Goal: Transaction & Acquisition: Book appointment/travel/reservation

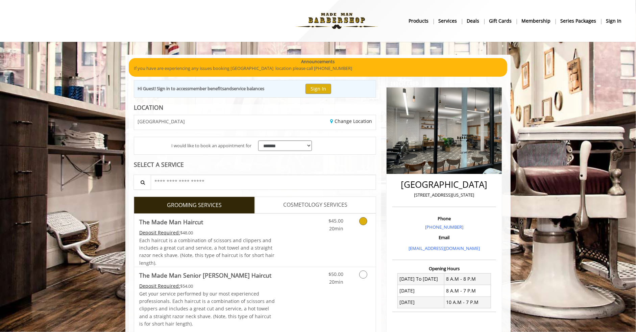
click at [263, 239] on span "Each haircut is a combination of scissors and clippers and includes a great cut…" at bounding box center [206, 251] width 135 height 29
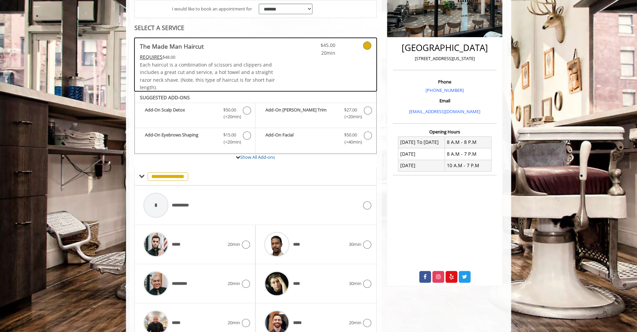
scroll to position [170, 0]
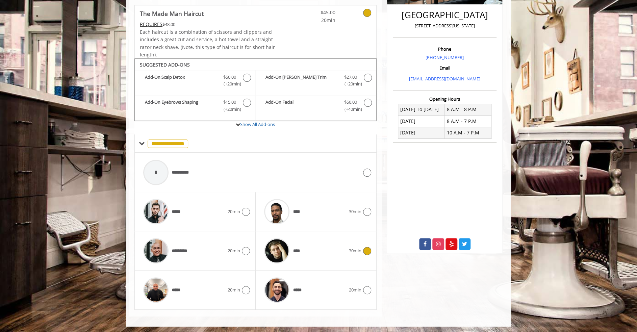
click at [329, 245] on div "****" at bounding box center [305, 251] width 88 height 32
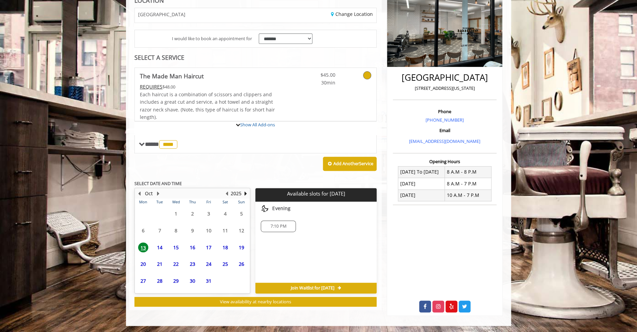
scroll to position [162, 0]
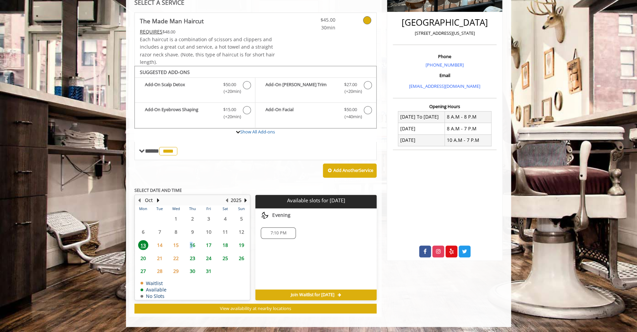
click at [191, 243] on span "16" at bounding box center [193, 245] width 10 height 10
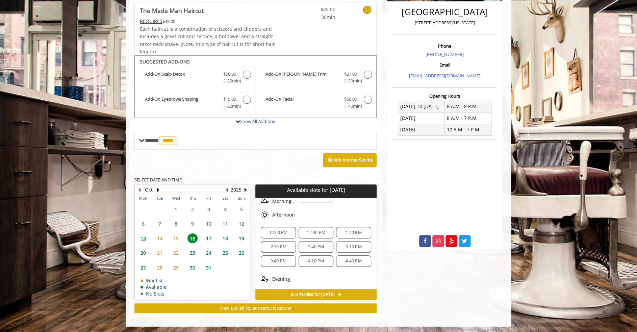
scroll to position [86, 0]
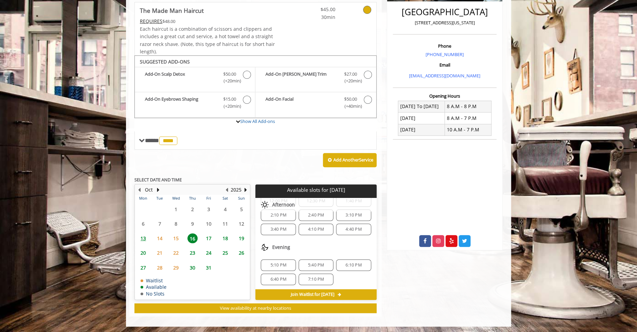
click at [208, 237] on span "17" at bounding box center [209, 239] width 10 height 10
click at [193, 238] on span "16" at bounding box center [193, 239] width 10 height 10
click at [142, 236] on span "13" at bounding box center [143, 239] width 10 height 10
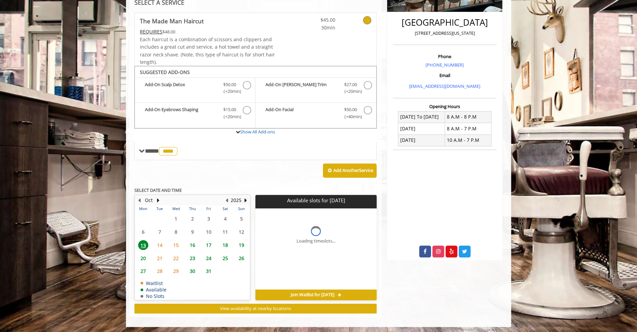
scroll to position [0, 0]
click at [250, 129] on link "Show All Add-ons" at bounding box center [257, 132] width 35 height 6
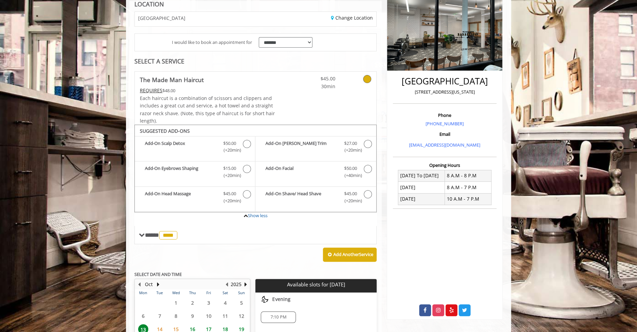
scroll to position [19, 0]
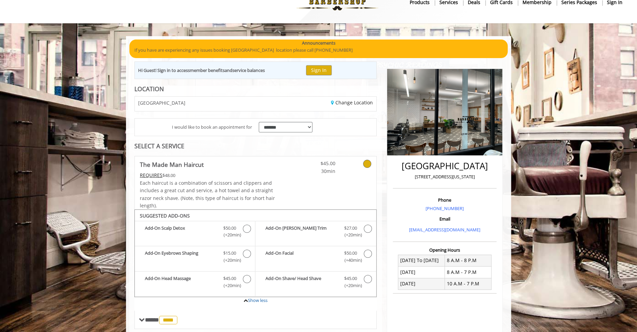
drag, startPoint x: 196, startPoint y: 103, endPoint x: 327, endPoint y: 103, distance: 131.1
click at [199, 103] on div "[GEOGRAPHIC_DATA]" at bounding box center [193, 104] width 126 height 15
click at [334, 102] on link "Change Location" at bounding box center [352, 102] width 42 height 6
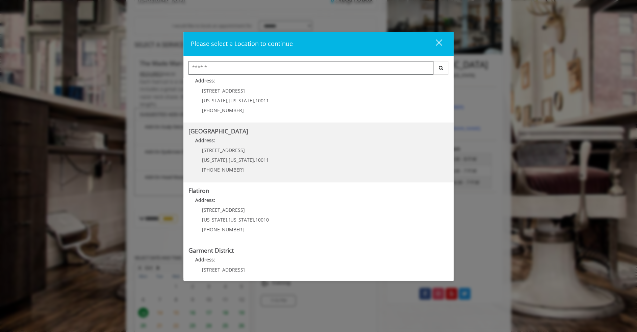
scroll to position [0, 0]
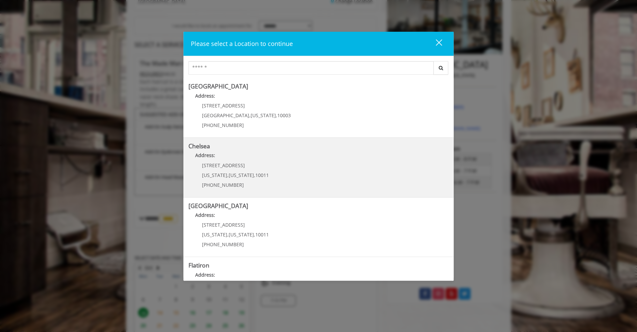
click at [234, 172] on span "New York" at bounding box center [241, 175] width 25 height 6
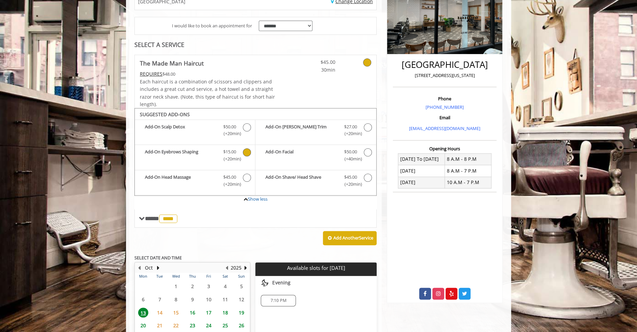
scroll to position [118, 0]
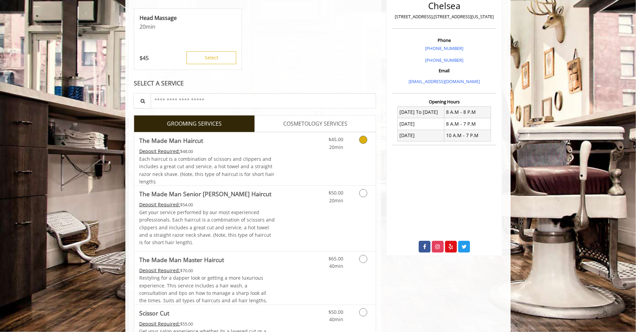
click at [241, 153] on div "Deposit Required: $48.00" at bounding box center [207, 151] width 136 height 7
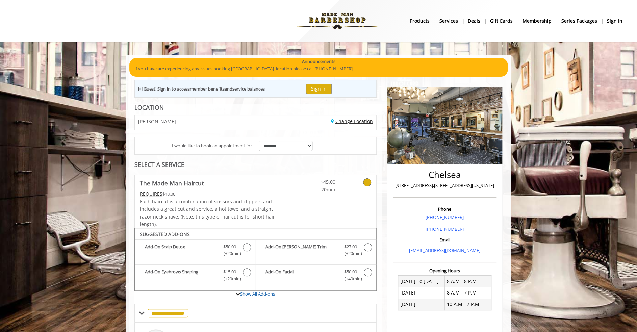
click at [335, 120] on link "Change Location" at bounding box center [352, 121] width 42 height 6
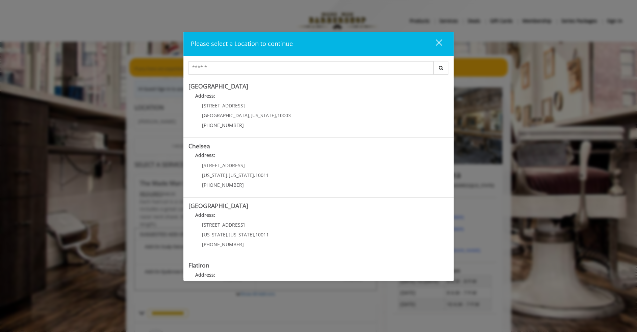
click at [436, 41] on div "close" at bounding box center [435, 44] width 14 height 10
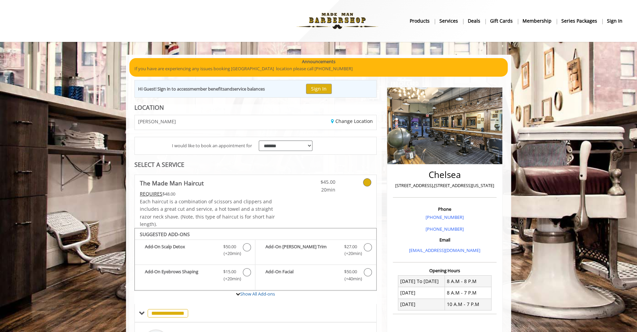
click at [346, 20] on img at bounding box center [337, 20] width 93 height 37
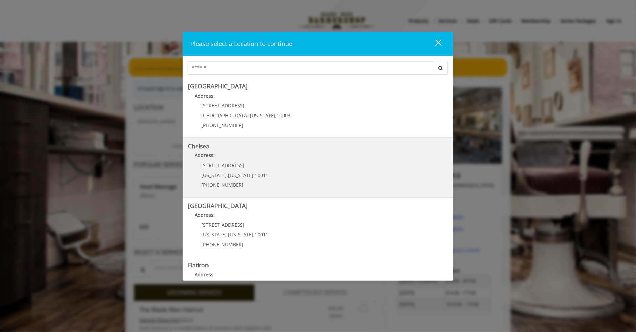
click at [239, 175] on span "[US_STATE]" at bounding box center [240, 175] width 25 height 6
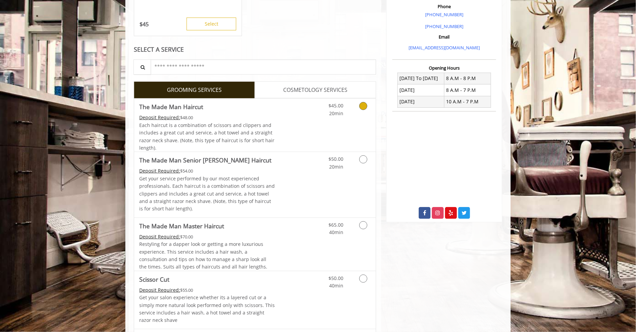
click at [253, 130] on span "Each haircut is a combination of scissors and clippers and includes a great cut…" at bounding box center [206, 136] width 135 height 29
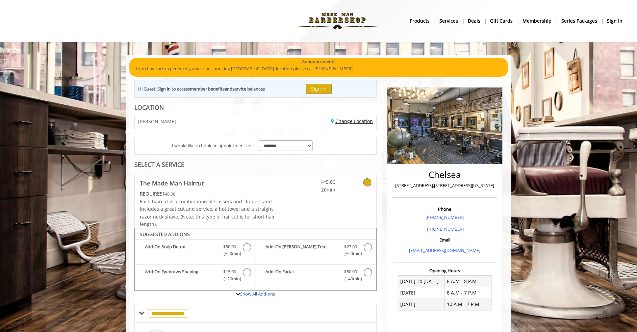
click at [350, 122] on link "Change Location" at bounding box center [352, 121] width 42 height 6
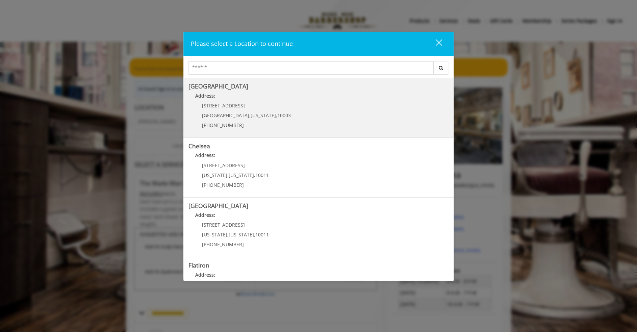
click at [253, 119] on div "60 E 8th St Manhattan , New York , 10003 (212) 598-1840" at bounding box center [242, 117] width 106 height 29
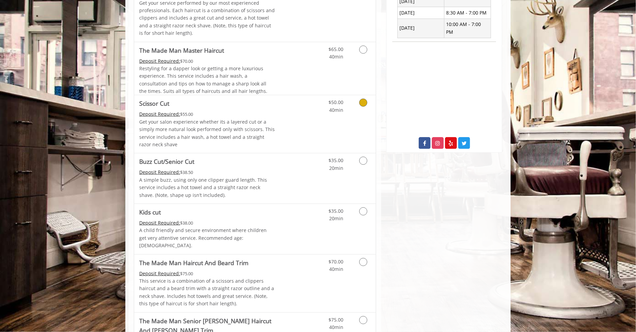
scroll to position [88, 0]
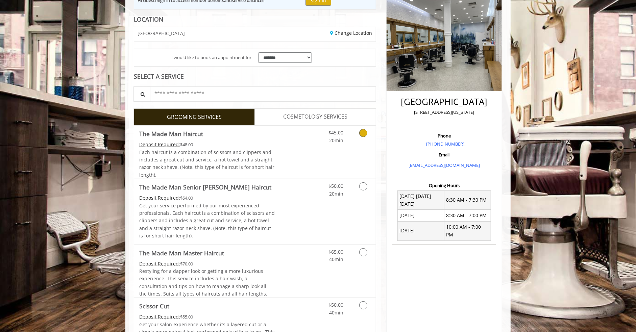
click at [247, 143] on div "Deposit Required: $48.00" at bounding box center [207, 144] width 136 height 7
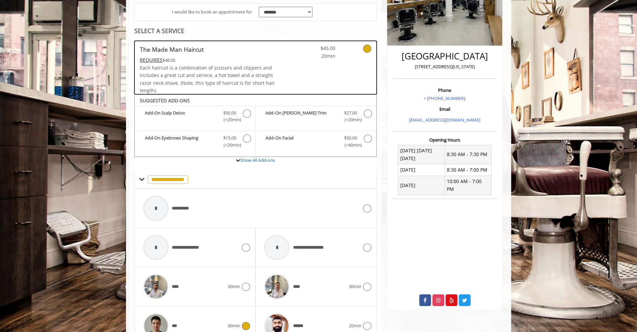
scroll to position [17, 0]
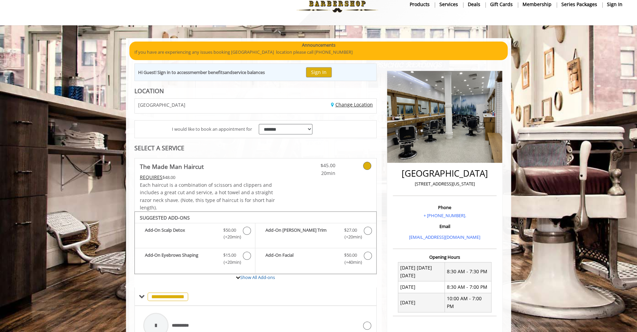
click at [346, 103] on link "Change Location" at bounding box center [352, 104] width 42 height 6
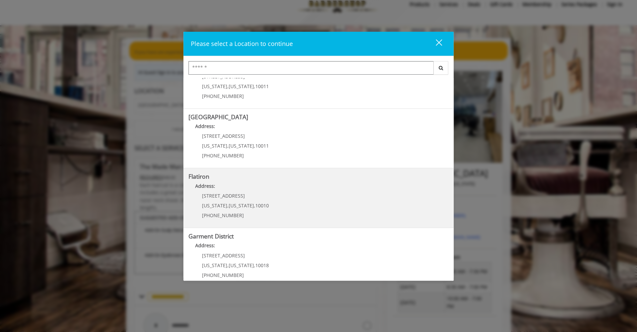
scroll to position [99, 0]
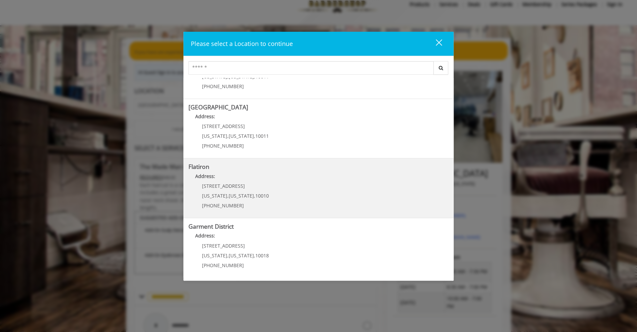
click at [246, 169] on h5 "Flatiron" at bounding box center [319, 167] width 260 height 6
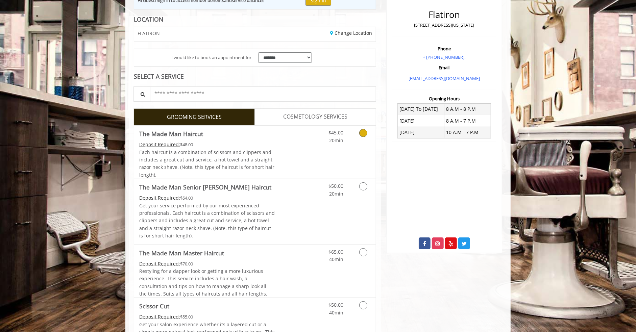
click at [252, 155] on div "Each haircut is a combination of scissors and clippers and includes a great cut…" at bounding box center [207, 164] width 136 height 30
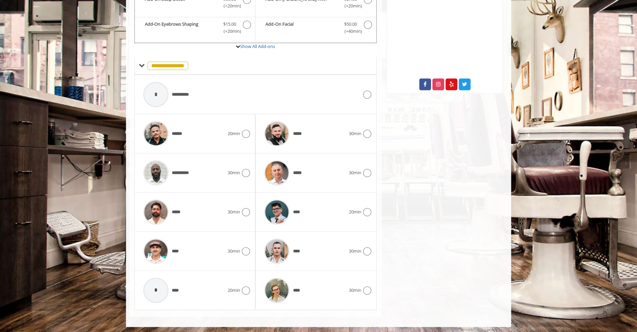
scroll to position [45, 0]
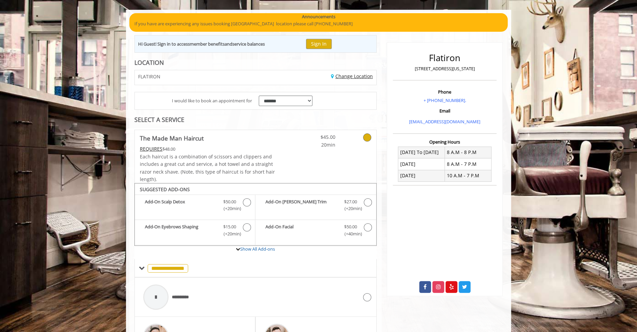
click at [350, 76] on link "Change Location" at bounding box center [352, 76] width 42 height 6
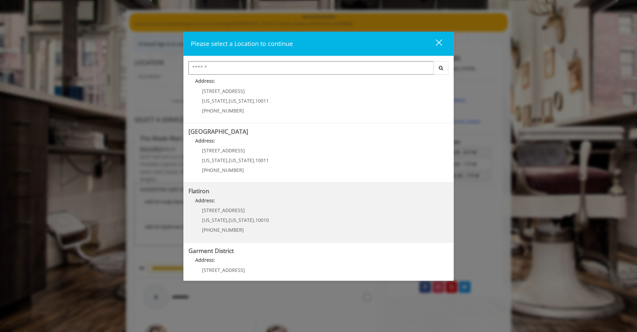
scroll to position [99, 0]
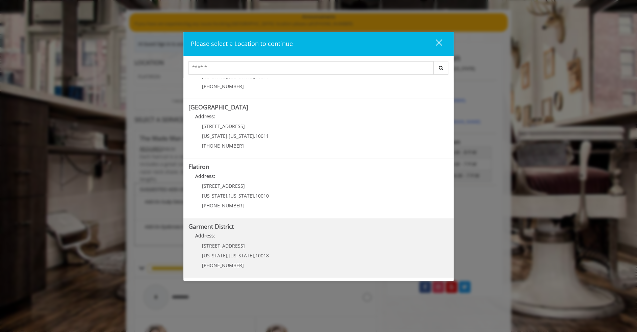
click at [230, 234] on District "Address:" at bounding box center [319, 237] width 260 height 11
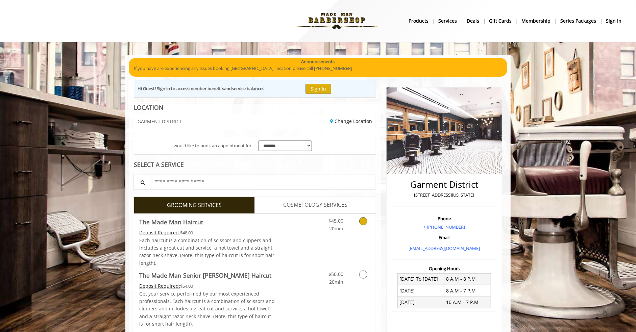
click at [261, 237] on div "Each haircut is a combination of scissors and clippers and includes a great cut…" at bounding box center [207, 252] width 136 height 30
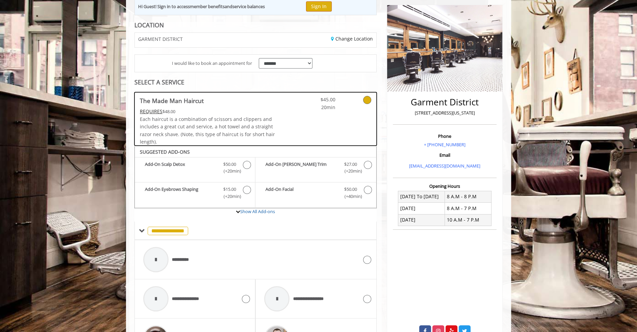
scroll to position [17, 0]
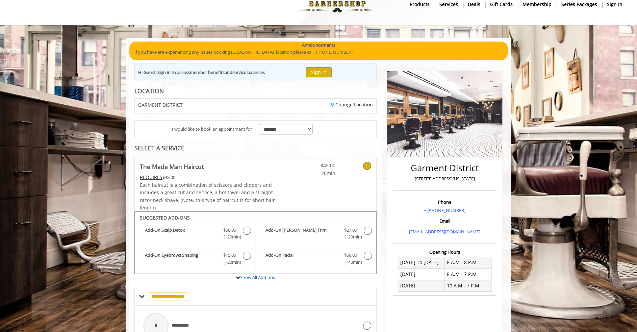
click at [357, 104] on link "Change Location" at bounding box center [352, 104] width 42 height 6
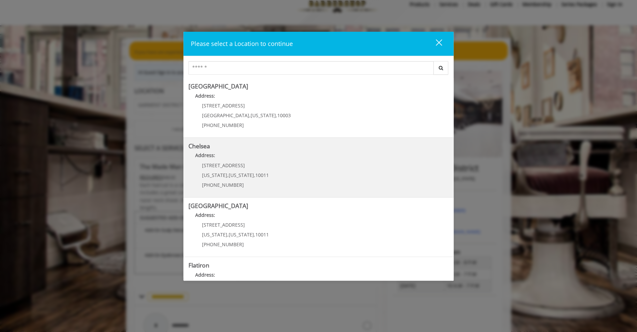
click at [257, 171] on div "169/170 W 23rd St New York , New York , 10011 (917) 639-3902" at bounding box center [231, 177] width 84 height 29
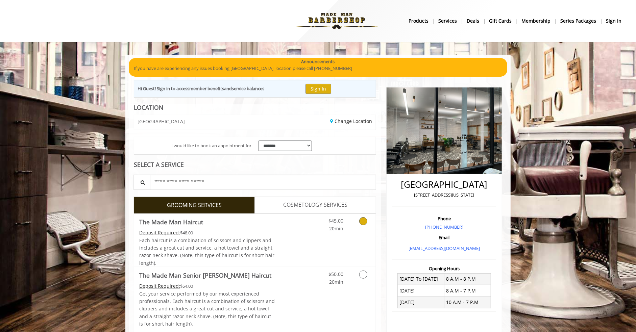
click at [279, 241] on link "Discounted Price" at bounding box center [295, 240] width 40 height 53
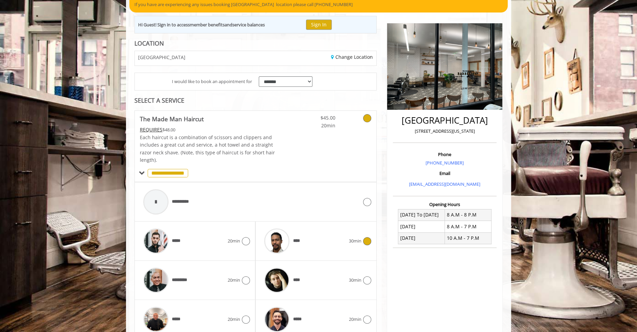
scroll to position [170, 0]
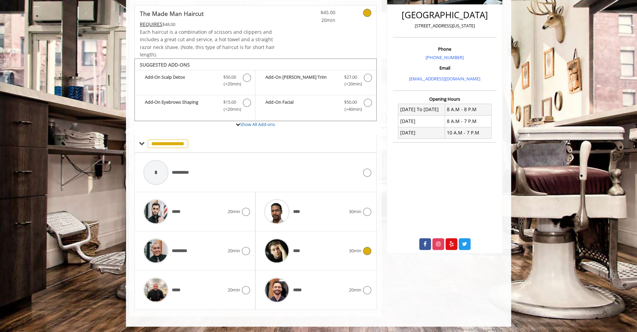
click at [308, 253] on div "****" at bounding box center [305, 251] width 88 height 32
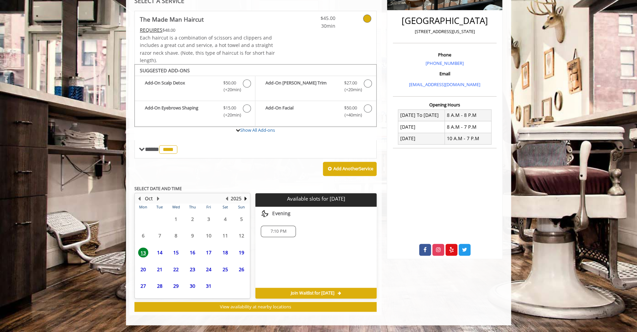
scroll to position [162, 0]
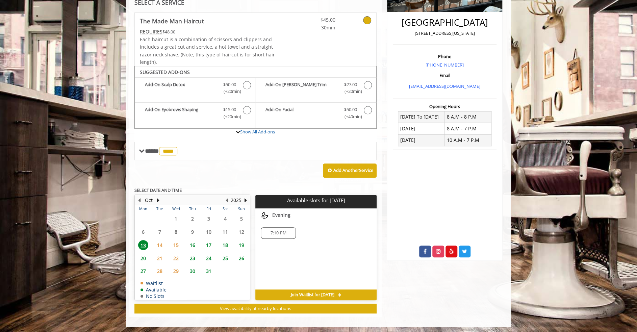
click at [192, 243] on span "16" at bounding box center [193, 245] width 10 height 10
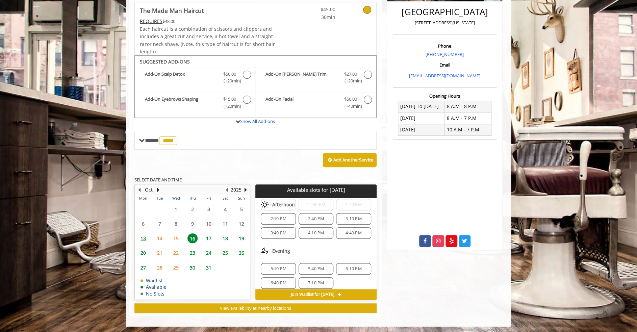
scroll to position [86, 0]
click at [281, 277] on span "6:40 PM" at bounding box center [278, 279] width 16 height 5
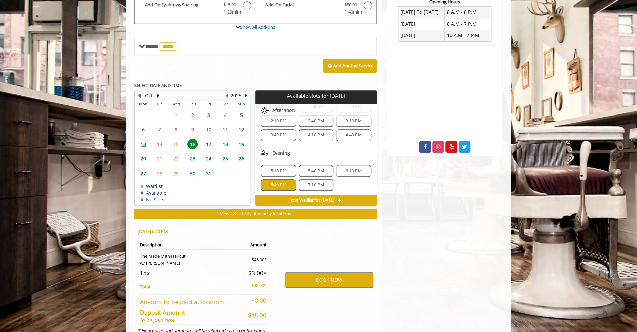
scroll to position [294, 0]
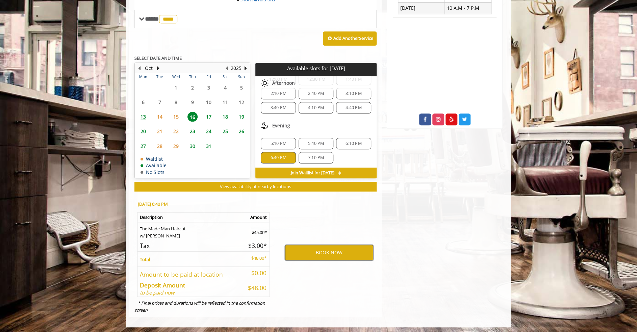
click at [336, 251] on button "BOOK NOW" at bounding box center [329, 253] width 88 height 16
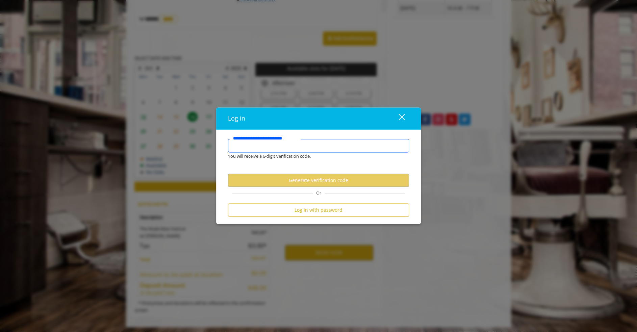
click at [278, 145] on input "**********" at bounding box center [318, 146] width 181 height 14
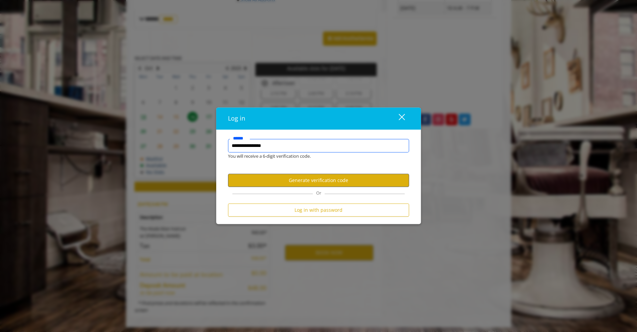
type input "**********"
click at [327, 178] on button "Generate verification code" at bounding box center [318, 180] width 181 height 13
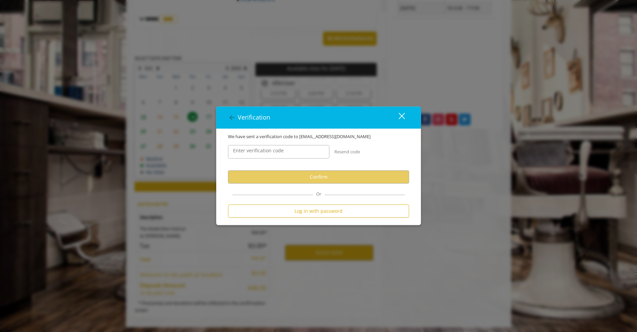
scroll to position [0, 0]
click at [290, 151] on input "Enter verification code" at bounding box center [278, 152] width 101 height 14
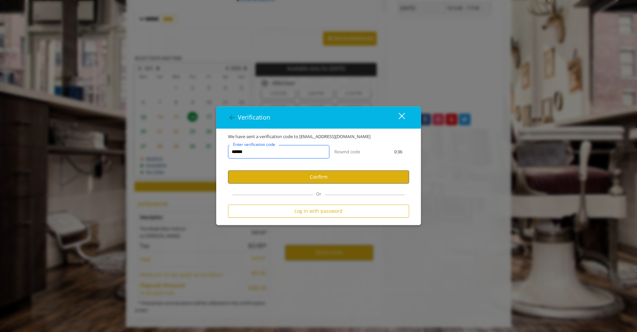
type input "******"
click at [348, 175] on button "Confirm" at bounding box center [318, 176] width 181 height 13
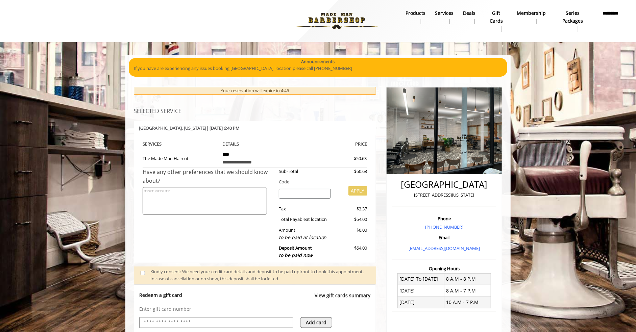
scroll to position [49, 0]
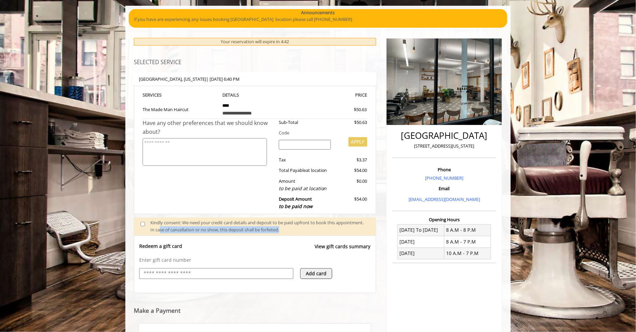
drag, startPoint x: 188, startPoint y: 229, endPoint x: 329, endPoint y: 231, distance: 140.6
click at [329, 231] on div "Kindly consent: We need your credit card details and deposit to be paid upfront…" at bounding box center [259, 226] width 219 height 14
drag, startPoint x: 150, startPoint y: 125, endPoint x: 219, endPoint y: 128, distance: 69.0
click at [219, 128] on div "Have any other preferences that we should know about?" at bounding box center [208, 127] width 131 height 17
drag, startPoint x: 354, startPoint y: 120, endPoint x: 370, endPoint y: 120, distance: 15.9
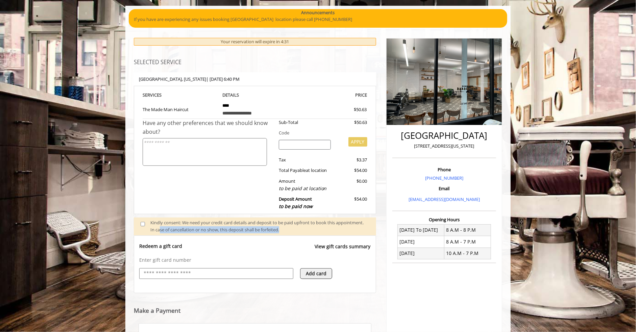
click at [370, 120] on div "**********" at bounding box center [255, 150] width 242 height 128
drag, startPoint x: 352, startPoint y: 163, endPoint x: 368, endPoint y: 173, distance: 18.2
click at [368, 172] on div "**********" at bounding box center [255, 150] width 242 height 128
drag, startPoint x: 354, startPoint y: 182, endPoint x: 280, endPoint y: 186, distance: 74.4
click at [280, 186] on div "Amount to be paid at location $0.00" at bounding box center [321, 185] width 94 height 15
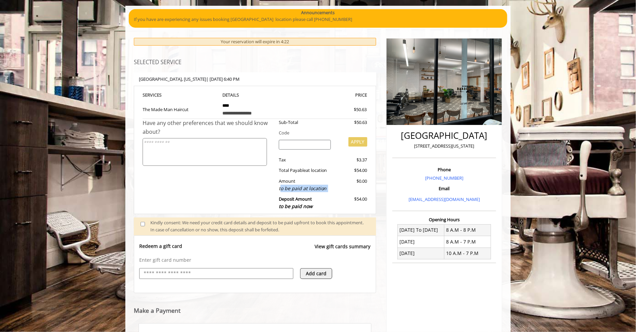
drag, startPoint x: 274, startPoint y: 197, endPoint x: 372, endPoint y: 202, distance: 98.8
click at [372, 202] on div "**********" at bounding box center [255, 150] width 242 height 128
drag, startPoint x: 220, startPoint y: 113, endPoint x: 272, endPoint y: 113, distance: 51.7
click at [272, 113] on td "**********" at bounding box center [255, 109] width 75 height 20
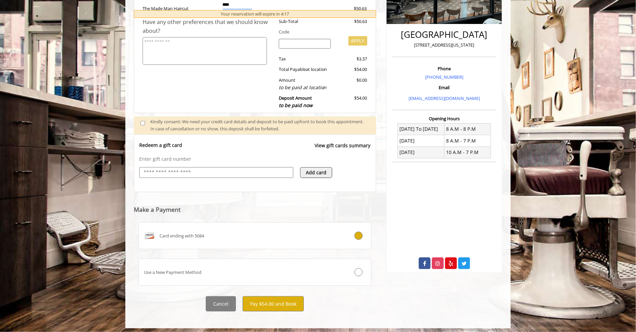
scroll to position [152, 0]
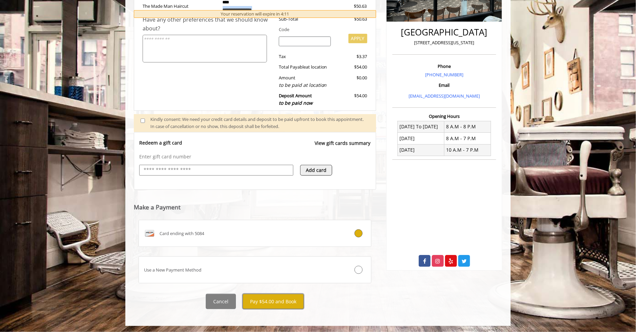
drag, startPoint x: 268, startPoint y: 301, endPoint x: 299, endPoint y: 208, distance: 99.0
click at [299, 208] on div "**********" at bounding box center [255, 121] width 242 height 375
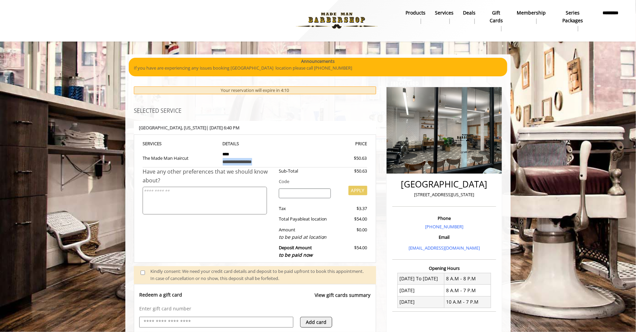
scroll to position [0, 0]
drag, startPoint x: 205, startPoint y: 124, endPoint x: 268, endPoint y: 124, distance: 62.9
click at [268, 124] on div "Chelsea 15th Street , New York | Thu, Oct 16 2025 6:40 PM" at bounding box center [255, 128] width 242 height 14
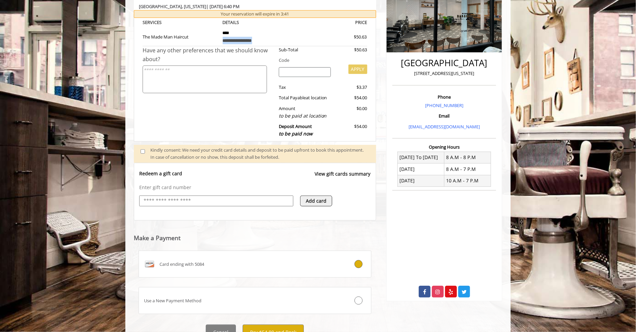
scroll to position [152, 0]
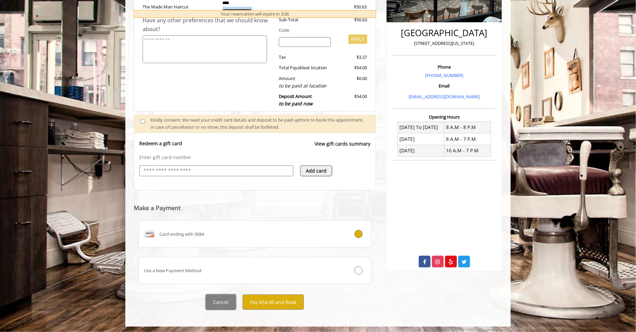
drag, startPoint x: 222, startPoint y: 304, endPoint x: 237, endPoint y: 216, distance: 88.5
click at [234, 225] on div "**********" at bounding box center [255, 122] width 242 height 375
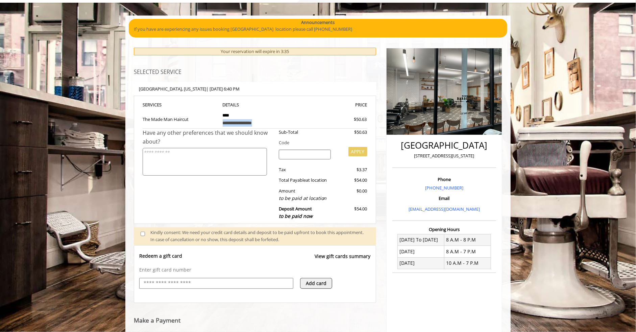
scroll to position [0, 0]
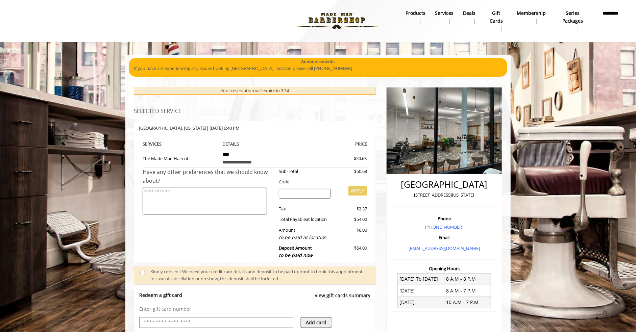
drag, startPoint x: 275, startPoint y: 92, endPoint x: 226, endPoint y: 116, distance: 54.7
click at [274, 92] on div "Your reservation will expire in 3:34" at bounding box center [255, 91] width 242 height 8
click at [222, 123] on div "Chelsea 15th Street , New York | Thu, Oct 16 2025 6:40 PM" at bounding box center [255, 128] width 242 height 14
drag, startPoint x: 163, startPoint y: 125, endPoint x: 147, endPoint y: 128, distance: 15.5
click at [162, 125] on b "Chelsea 15th Street , New York | Thu, Oct 16 2025 6:40 PM" at bounding box center [189, 128] width 101 height 6
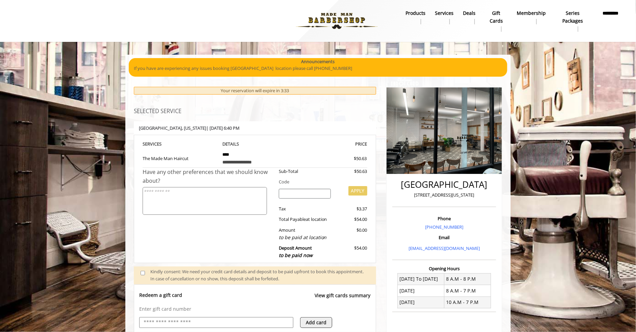
drag, startPoint x: 139, startPoint y: 131, endPoint x: 176, endPoint y: 136, distance: 37.6
click at [151, 133] on div "Chelsea 15th Street , New York | Thu, Oct 16 2025 6:40 PM" at bounding box center [255, 128] width 242 height 14
drag, startPoint x: 250, startPoint y: 145, endPoint x: 272, endPoint y: 153, distance: 23.2
click at [262, 145] on th "DETAILS" at bounding box center [255, 144] width 75 height 8
click at [248, 159] on div "**********" at bounding box center [255, 162] width 65 height 7
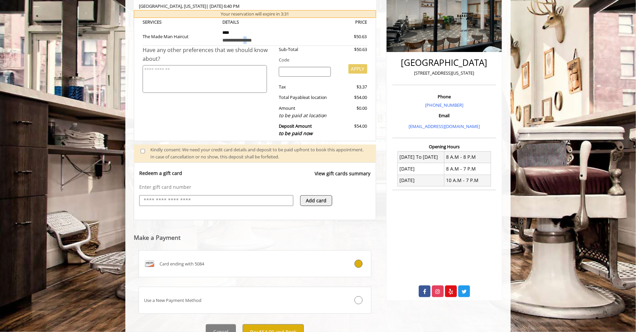
scroll to position [152, 0]
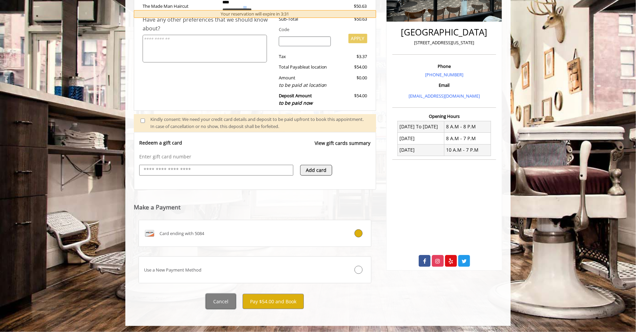
click at [221, 298] on button "Cancel" at bounding box center [221, 301] width 30 height 15
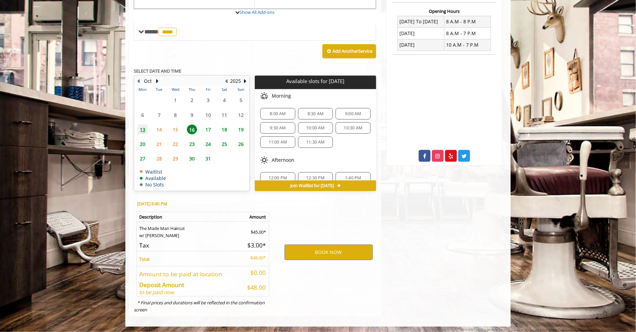
scroll to position [86, 0]
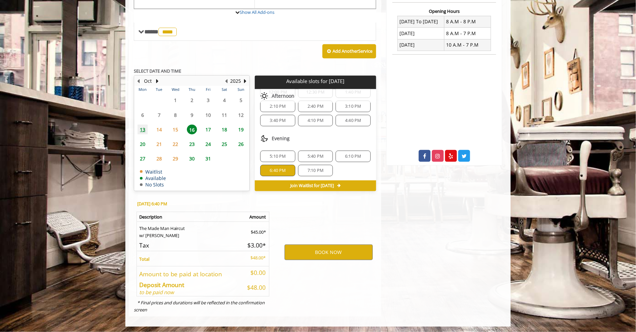
click at [317, 169] on span "7:10 PM" at bounding box center [316, 170] width 16 height 5
click at [335, 249] on button "BOOK NOW" at bounding box center [329, 253] width 88 height 16
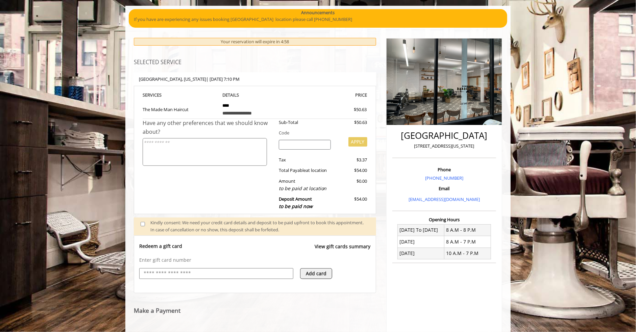
scroll to position [76, 0]
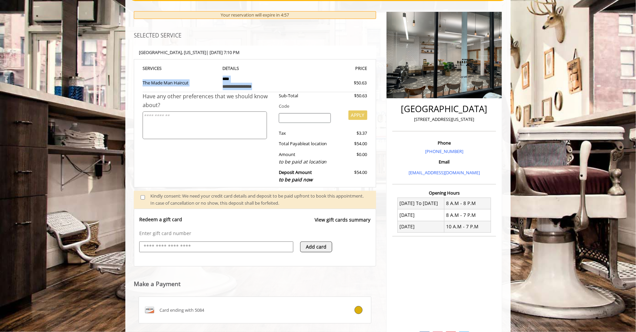
drag, startPoint x: 205, startPoint y: 85, endPoint x: 264, endPoint y: 86, distance: 58.5
click at [264, 86] on tr "**********" at bounding box center [255, 82] width 225 height 20
click at [264, 86] on div "**********" at bounding box center [255, 86] width 65 height 7
drag, startPoint x: 157, startPoint y: 80, endPoint x: 183, endPoint y: 81, distance: 25.7
click at [183, 81] on td "The Made Man Haircut" at bounding box center [180, 82] width 75 height 20
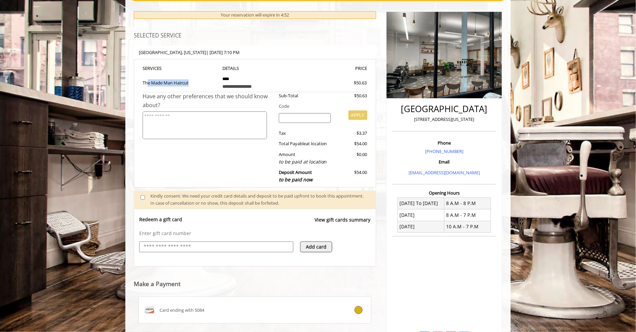
drag, startPoint x: 145, startPoint y: 85, endPoint x: 187, endPoint y: 84, distance: 42.6
click at [187, 84] on td "The Made Man Haircut" at bounding box center [180, 82] width 75 height 20
drag, startPoint x: 220, startPoint y: 85, endPoint x: 275, endPoint y: 84, distance: 54.8
click at [275, 84] on td "**********" at bounding box center [255, 82] width 75 height 20
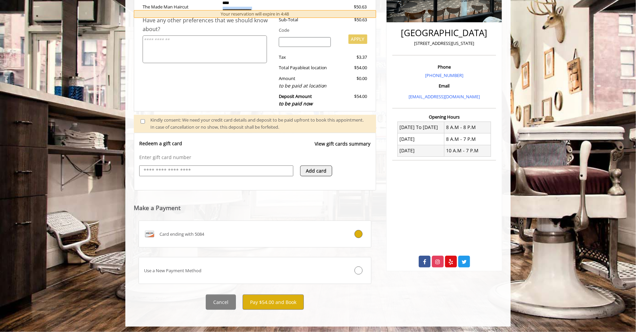
scroll to position [152, 0]
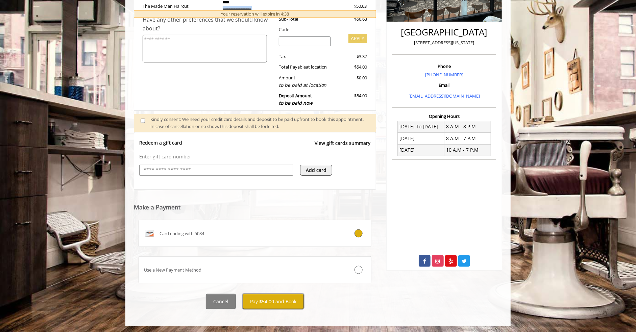
click at [274, 301] on button "Pay $54.00 and Book" at bounding box center [273, 301] width 61 height 15
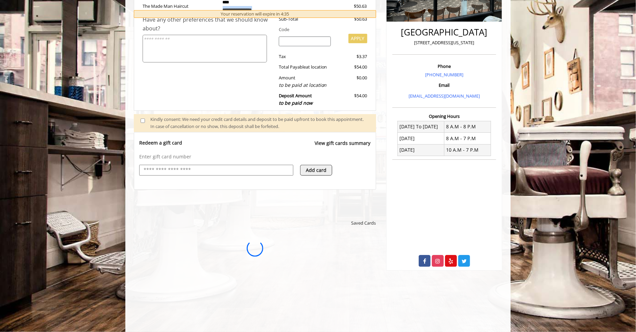
scroll to position [0, 0]
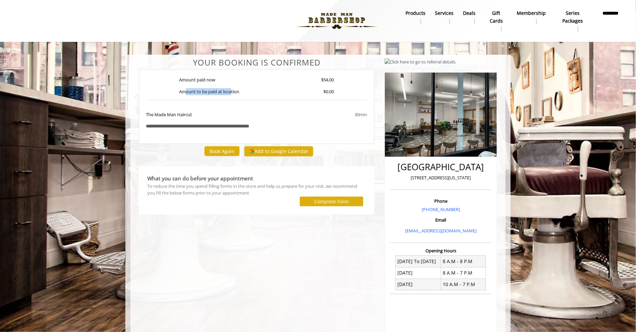
drag, startPoint x: 186, startPoint y: 93, endPoint x: 233, endPoint y: 95, distance: 46.3
click at [233, 95] on p "Amount to be paid at location" at bounding box center [229, 91] width 110 height 7
drag, startPoint x: 158, startPoint y: 125, endPoint x: 296, endPoint y: 125, distance: 137.6
click at [296, 125] on div "**********" at bounding box center [257, 126] width 232 height 7
drag, startPoint x: 599, startPoint y: 87, endPoint x: 589, endPoint y: 86, distance: 9.9
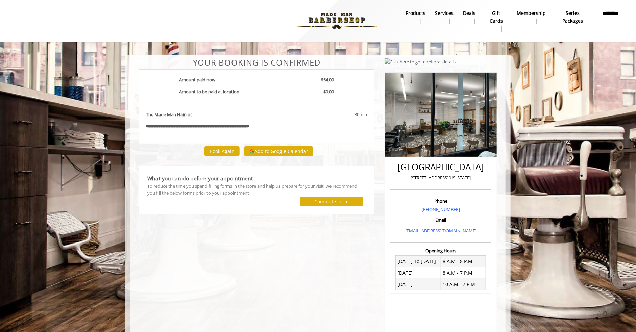
click at [598, 86] on body "**********" at bounding box center [318, 235] width 636 height 360
click at [469, 17] on b "Deals" at bounding box center [469, 12] width 13 height 7
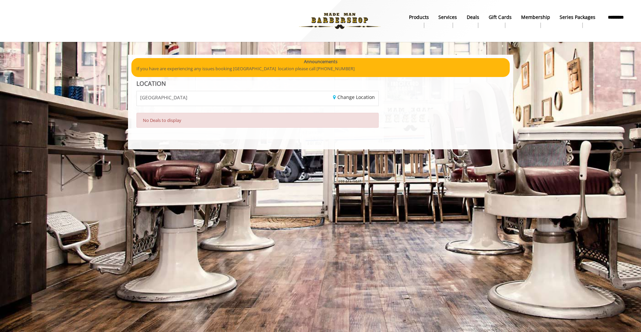
click at [452, 21] on b "Services" at bounding box center [448, 17] width 19 height 7
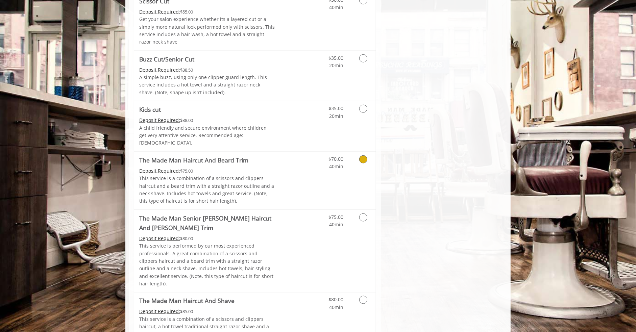
scroll to position [372, 0]
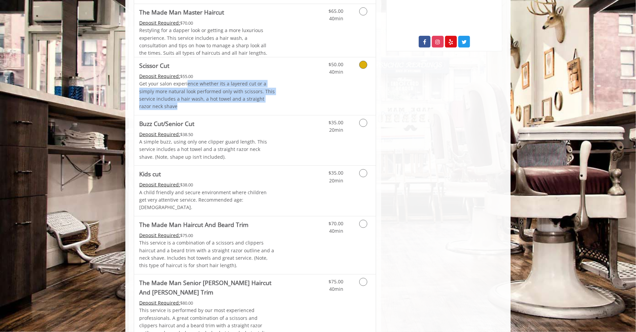
drag, startPoint x: 187, startPoint y: 82, endPoint x: 257, endPoint y: 103, distance: 73.3
click at [257, 103] on p "Get your salon experience whether its a layered cut or a simply more natural lo…" at bounding box center [207, 95] width 136 height 30
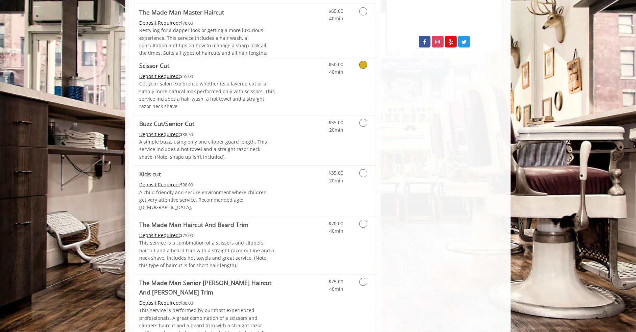
click at [275, 89] on link "Discounted Price" at bounding box center [295, 86] width 40 height 58
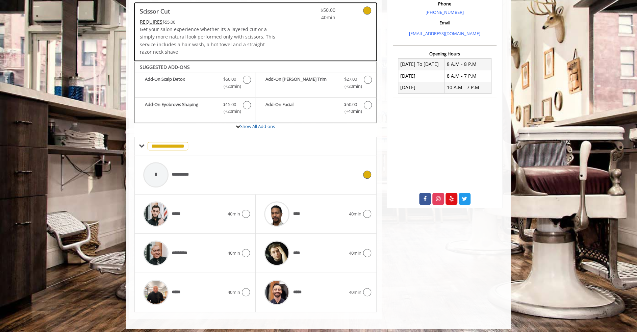
scroll to position [48, 0]
